Goal: Obtain resource: Download file/media

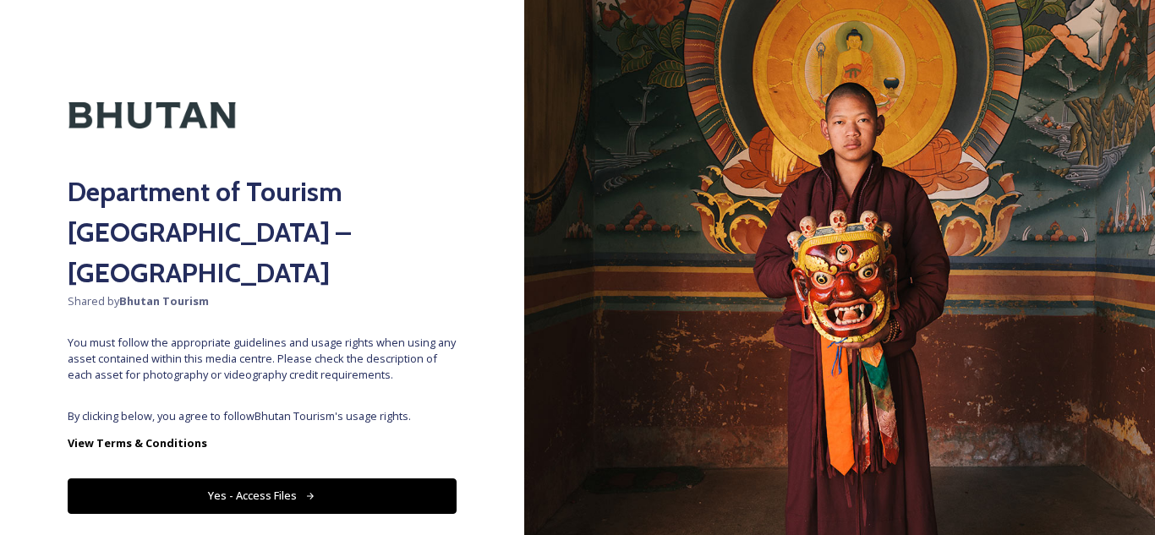
scroll to position [19, 0]
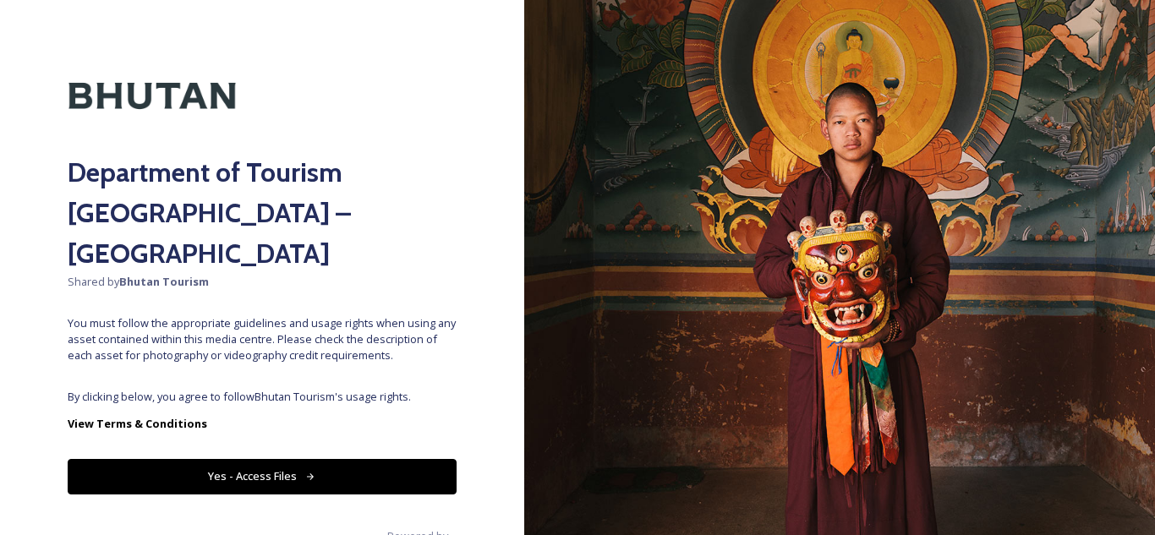
click at [358, 459] on button "Yes - Access Files" at bounding box center [262, 476] width 389 height 35
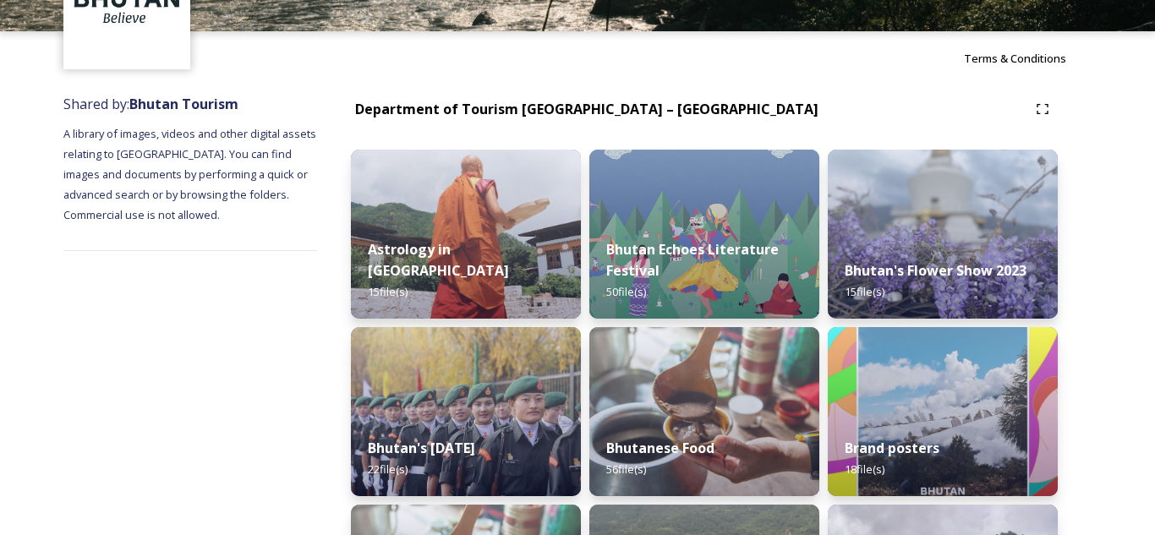
scroll to position [0, 0]
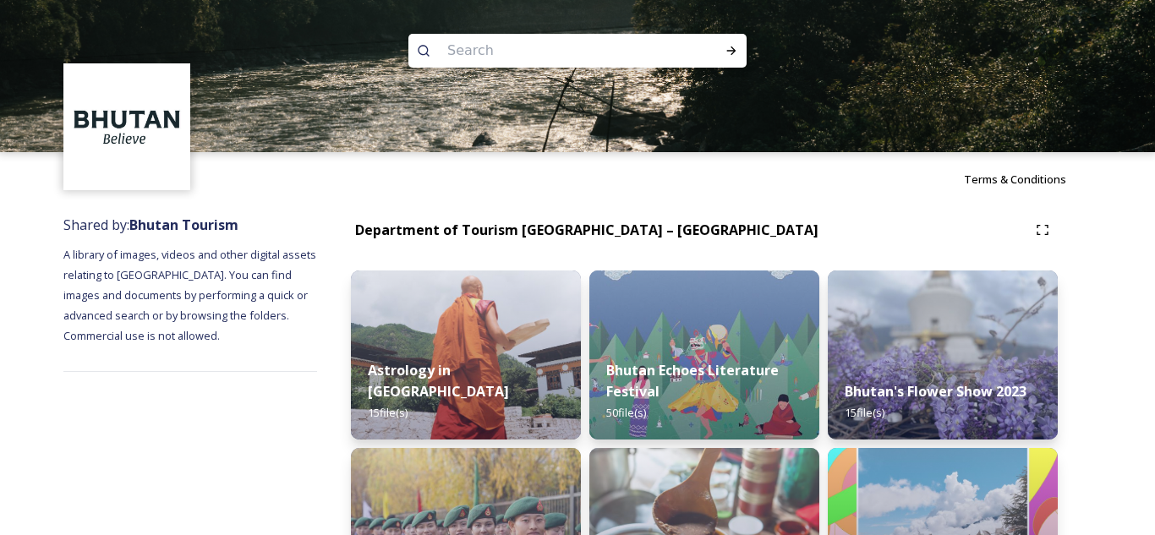
click at [564, 46] on input at bounding box center [555, 50] width 232 height 37
paste input "Punakha Dromche"
type input "Punakha Dromche"
click at [429, 47] on icon at bounding box center [424, 51] width 14 height 14
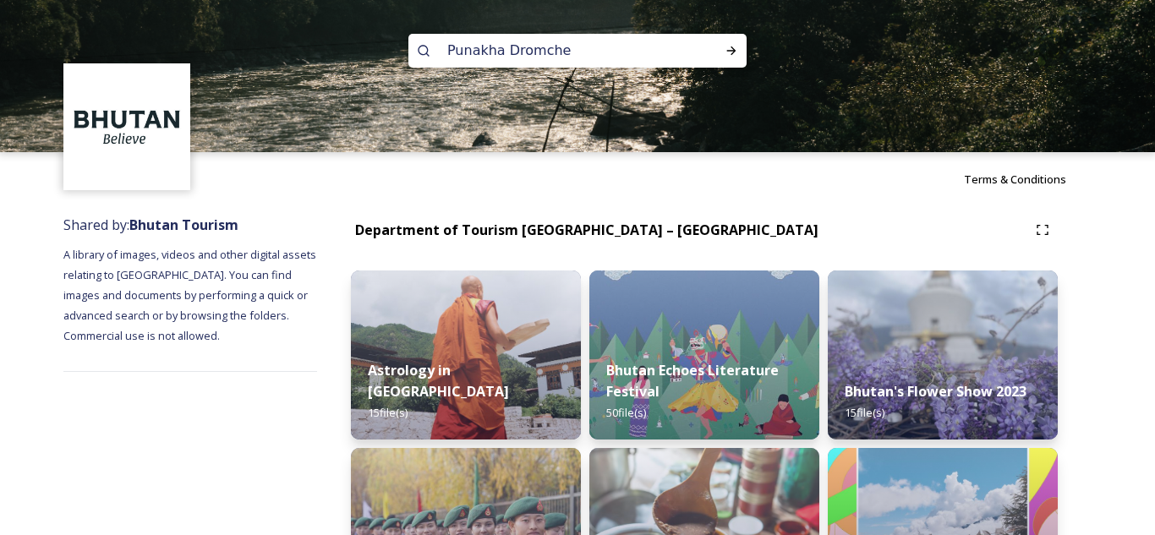
click at [425, 52] on icon at bounding box center [424, 51] width 14 height 14
click at [739, 46] on div at bounding box center [731, 50] width 30 height 30
click at [729, 53] on icon at bounding box center [731, 51] width 14 height 14
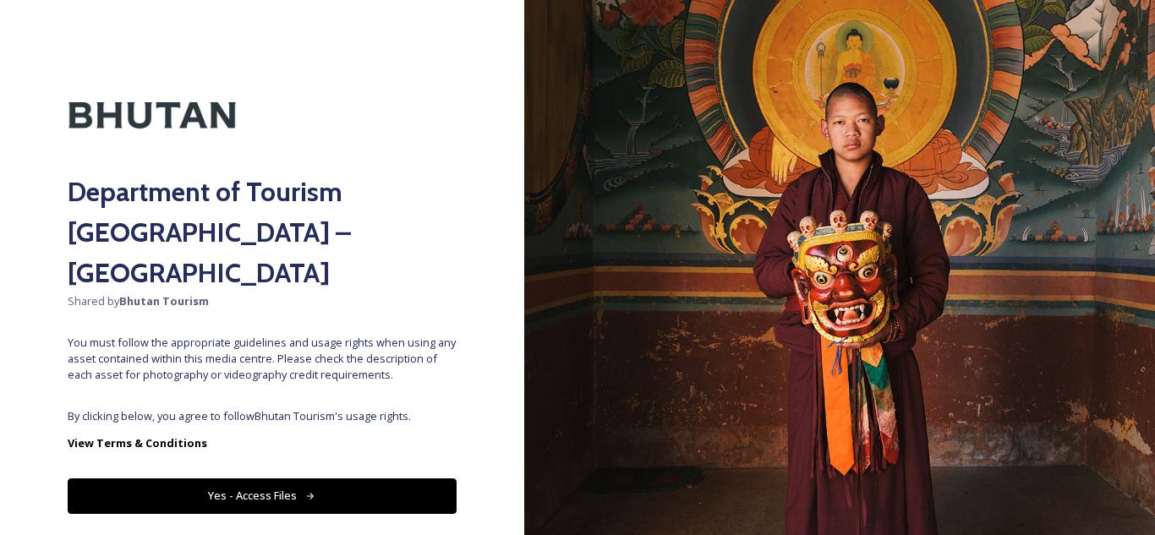
click at [371, 478] on button "Yes - Access Files" at bounding box center [262, 495] width 389 height 35
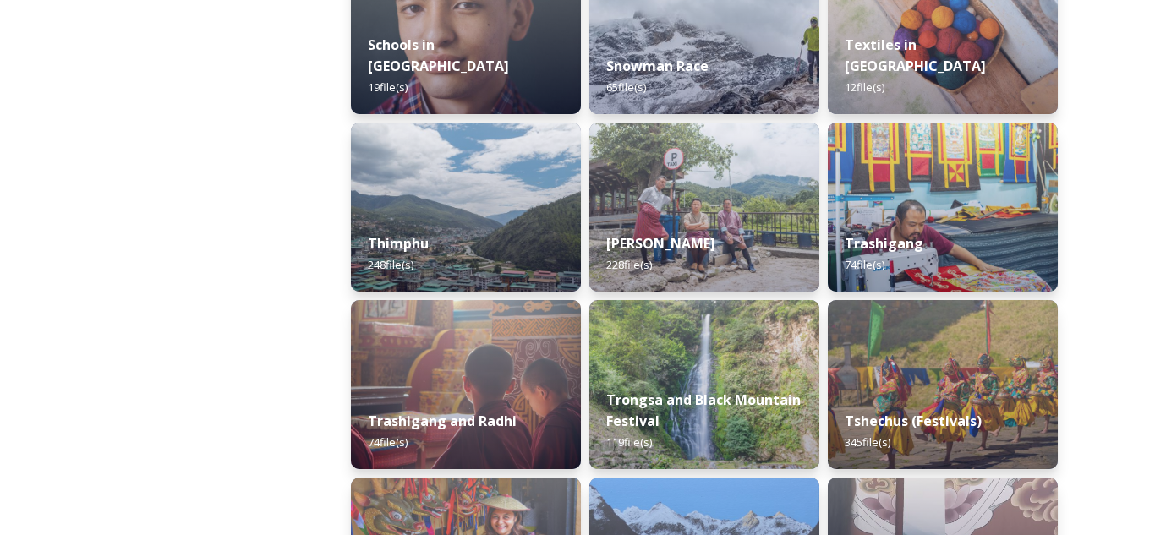
scroll to position [1922, 0]
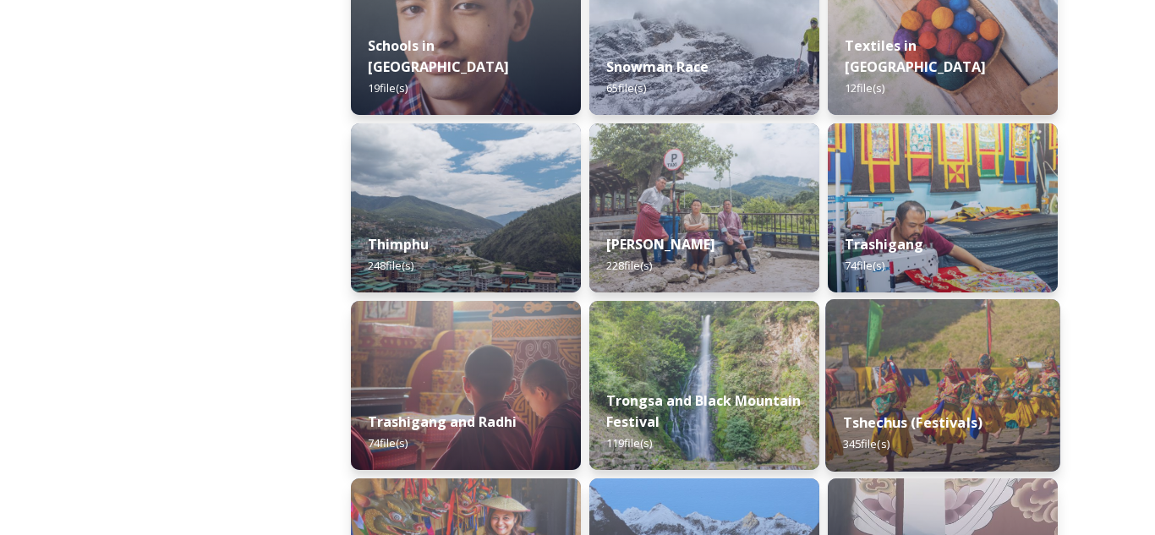
click at [921, 405] on div "Tshechus (Festivals) 345 file(s)" at bounding box center [942, 433] width 234 height 77
